Goal: Transaction & Acquisition: Purchase product/service

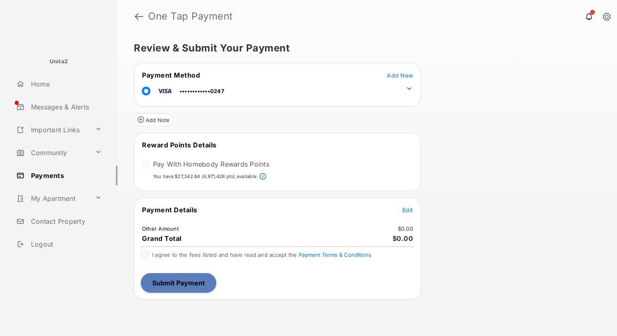
click at [410, 89] on icon at bounding box center [410, 88] width 4 height 2
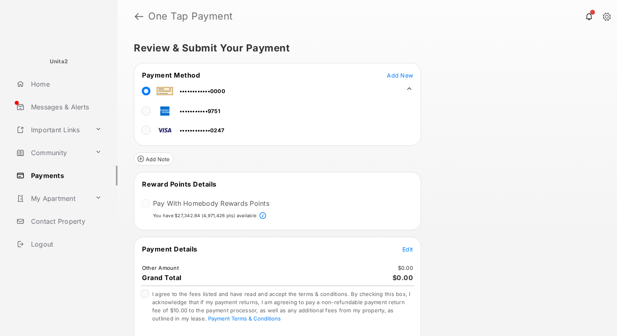
click at [406, 247] on span "Edit" at bounding box center [408, 249] width 11 height 7
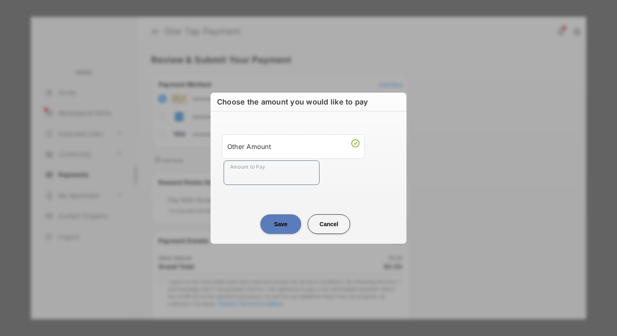
click at [275, 180] on input "Amount to Pay" at bounding box center [272, 172] width 96 height 25
type input "**"
click at [281, 228] on button "Save" at bounding box center [281, 224] width 41 height 20
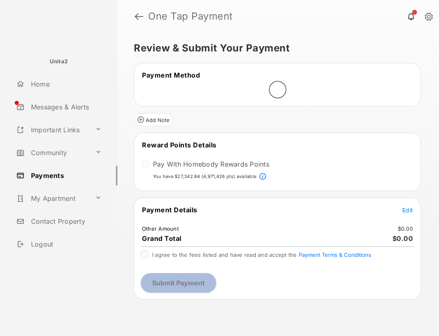
click at [408, 211] on span "Edit" at bounding box center [408, 210] width 11 height 7
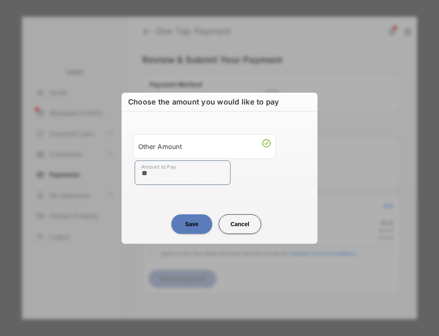
type input "**"
click at [190, 225] on button "Save" at bounding box center [192, 224] width 41 height 20
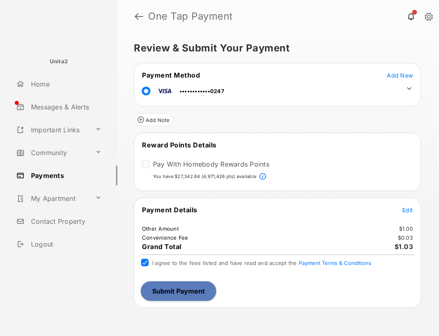
click at [191, 290] on button "Submit Payment" at bounding box center [179, 291] width 76 height 20
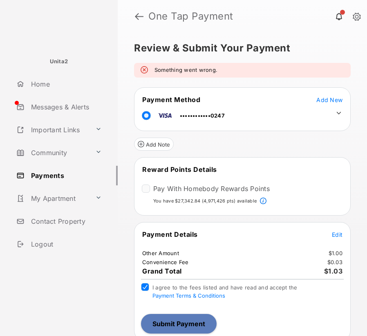
click at [198, 316] on button "Submit Payment" at bounding box center [179, 324] width 76 height 20
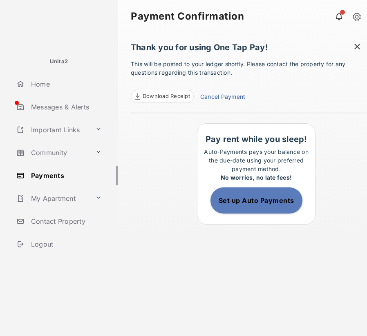
click at [356, 45] on span at bounding box center [357, 47] width 8 height 10
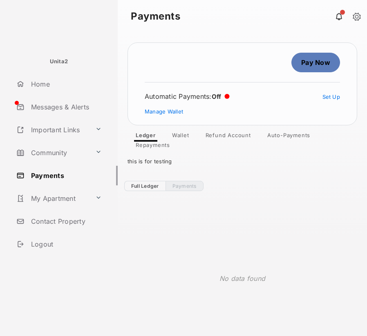
click at [309, 62] on link "Pay Now" at bounding box center [315, 63] width 49 height 20
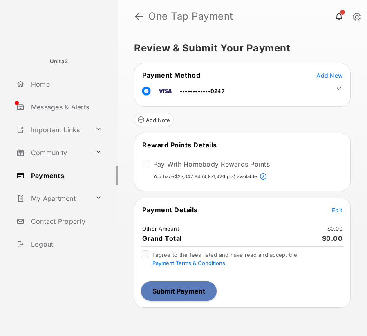
click at [342, 89] on icon at bounding box center [338, 88] width 7 height 7
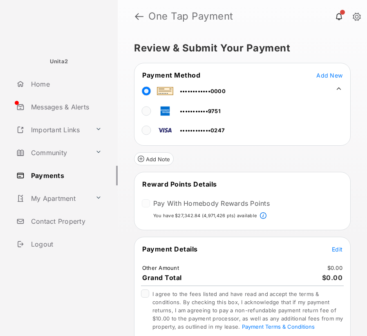
click at [332, 248] on span "Edit" at bounding box center [337, 249] width 11 height 7
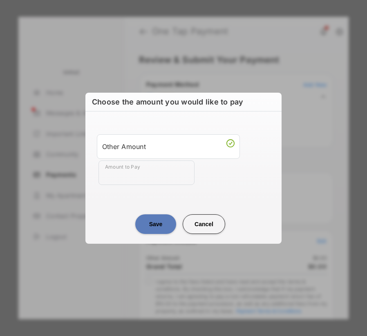
click at [152, 175] on input "Amount to Pay" at bounding box center [146, 172] width 96 height 25
type input "**"
click at [154, 227] on button "Save" at bounding box center [155, 224] width 41 height 20
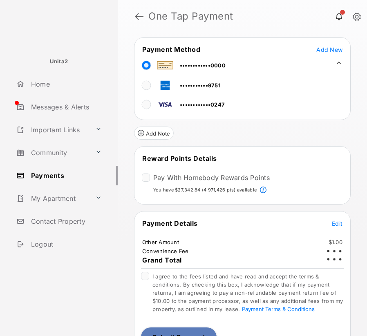
scroll to position [43, 0]
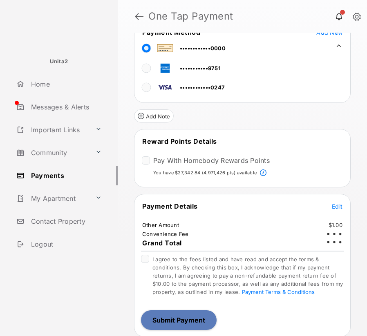
click at [149, 259] on div at bounding box center [145, 259] width 8 height 8
click at [172, 323] on button "Submit Payment" at bounding box center [179, 320] width 76 height 20
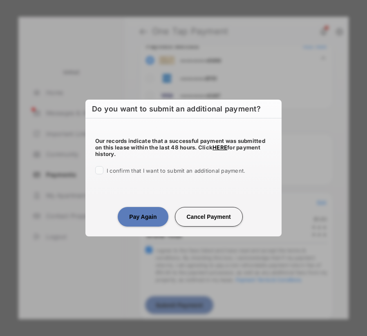
click at [108, 169] on span "I confirm that I want to submit an additional payment." at bounding box center [176, 170] width 138 height 7
click at [139, 213] on button "Pay Again" at bounding box center [143, 217] width 50 height 20
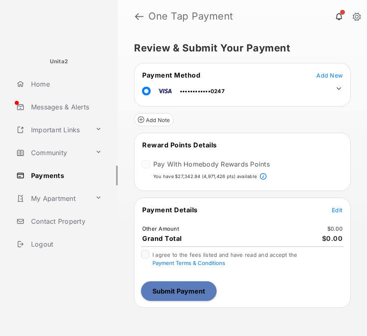
click at [337, 89] on icon at bounding box center [338, 88] width 7 height 7
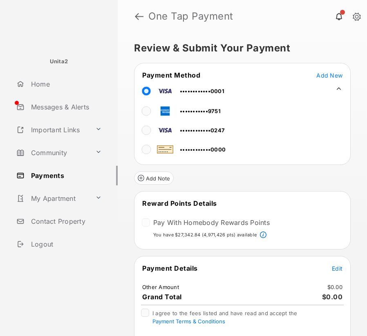
click at [332, 270] on span "Edit" at bounding box center [337, 268] width 11 height 7
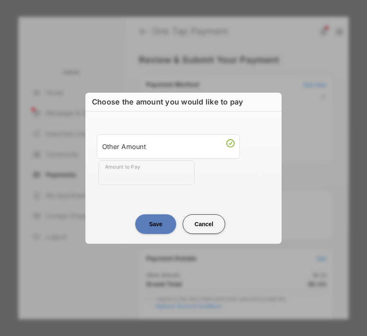
click at [152, 180] on input "Amount to Pay" at bounding box center [146, 172] width 96 height 25
type input "**"
click at [153, 219] on button "Save" at bounding box center [155, 224] width 41 height 20
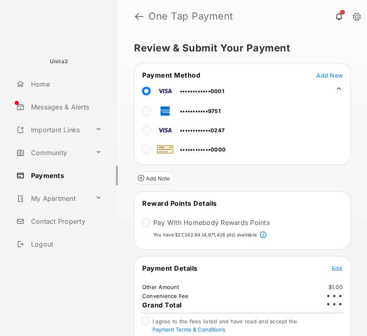
scroll to position [38, 0]
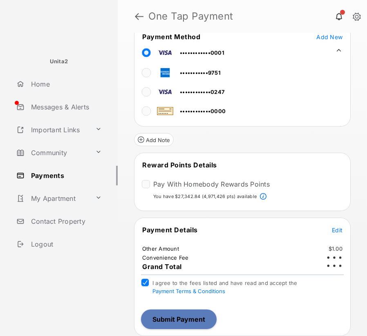
click at [172, 321] on button "Submit Payment" at bounding box center [179, 320] width 76 height 20
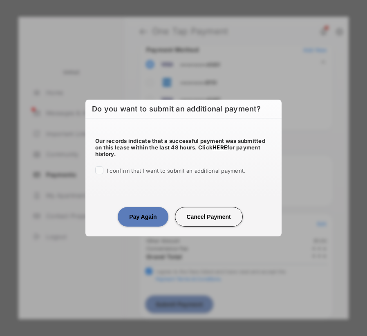
click at [118, 169] on span "I confirm that I want to submit an additional payment." at bounding box center [176, 170] width 138 height 7
click at [138, 219] on button "Pay Again" at bounding box center [143, 217] width 50 height 20
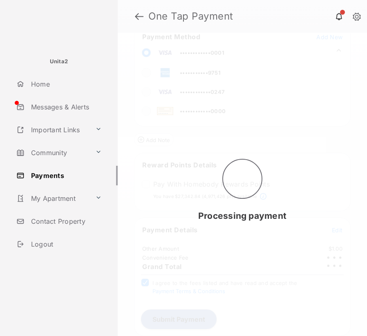
scroll to position [38, 0]
